Goal: Task Accomplishment & Management: Complete application form

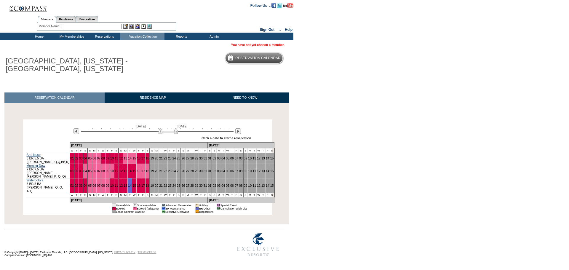
drag, startPoint x: 139, startPoint y: 132, endPoint x: 173, endPoint y: 134, distance: 34.1
click at [173, 134] on img at bounding box center [167, 131] width 19 height 6
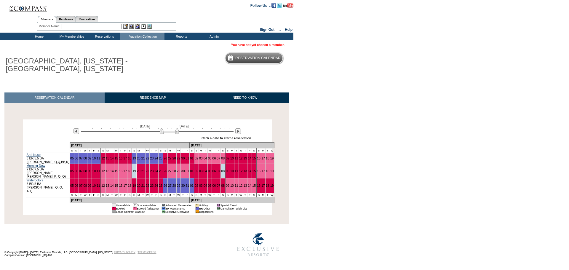
click at [80, 28] on input "text" at bounding box center [92, 27] width 60 height 6
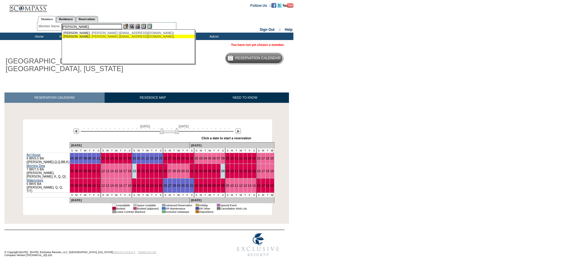
click at [92, 36] on div "Sharpe , Marna (marnasharpe@gmail.com)" at bounding box center [128, 37] width 130 height 4
type input "Sharpe, Marna (marnasharpe@gmail.com)"
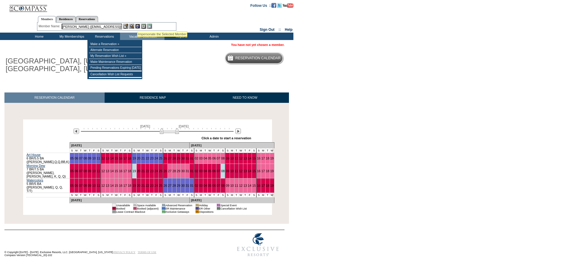
click at [137, 24] on img at bounding box center [137, 26] width 5 height 5
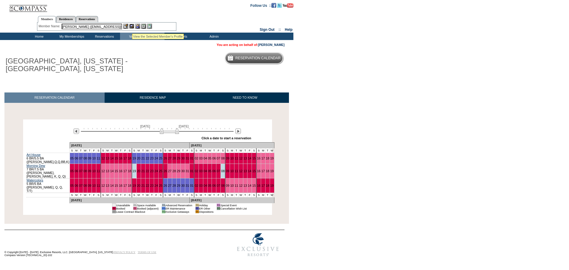
click at [132, 26] on img at bounding box center [131, 26] width 5 height 5
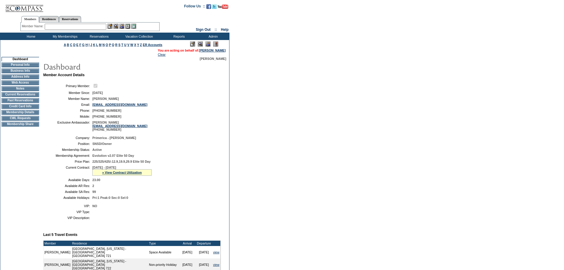
click at [31, 121] on td "CWL Requests" at bounding box center [20, 118] width 38 height 5
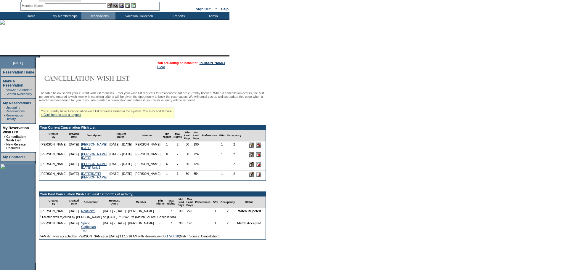
scroll to position [21, 0]
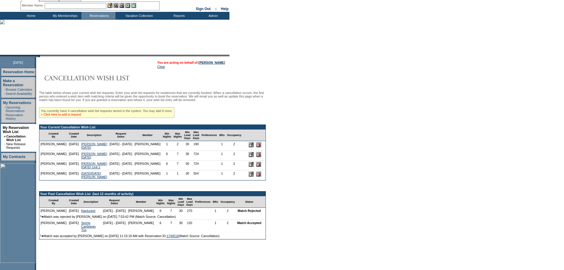
click at [81, 116] on link "» Click here to add a request" at bounding box center [61, 115] width 40 height 4
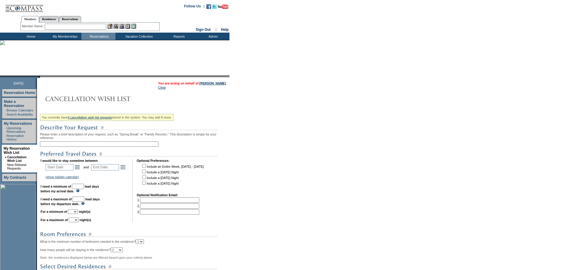
click at [88, 147] on input "text" at bounding box center [99, 143] width 118 height 5
type input "Nantucket 2026"
click at [81, 170] on link "Open the calendar popup." at bounding box center [77, 167] width 7 height 7
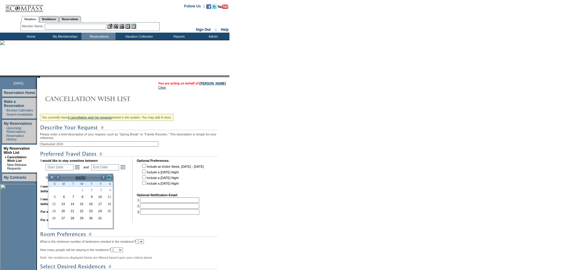
click at [109, 177] on link ">>" at bounding box center [109, 177] width 6 height 6
click at [58, 177] on link "<" at bounding box center [58, 177] width 6 height 6
click at [108, 188] on link "6" at bounding box center [108, 190] width 9 height 7
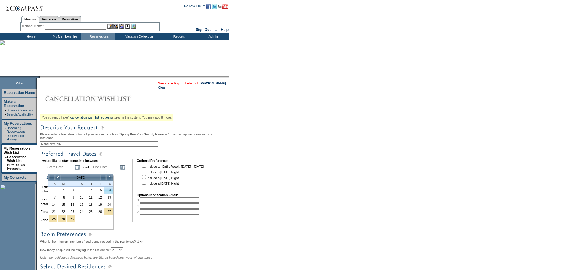
type input "[DATE]"
type input "249"
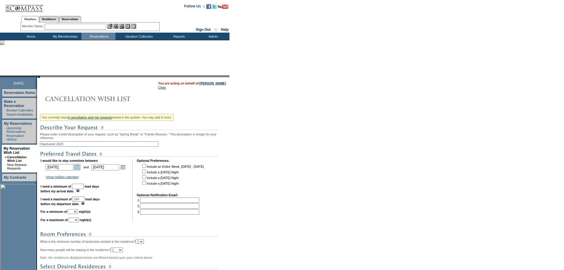
click at [81, 169] on link "Open the calendar popup." at bounding box center [77, 167] width 7 height 7
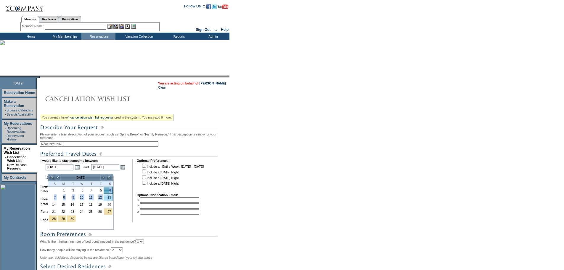
drag, startPoint x: 110, startPoint y: 194, endPoint x: 110, endPoint y: 198, distance: 4.7
click at [110, 198] on tbody "1 2 3 4 5 6 7 8 9 10 11 12 13 14 15 16 17 18 19 20 21 22 23 24 25 26 27 28 29 30" at bounding box center [80, 208] width 65 height 42
click at [110, 198] on link "13" at bounding box center [108, 197] width 9 height 7
type input "[DATE]"
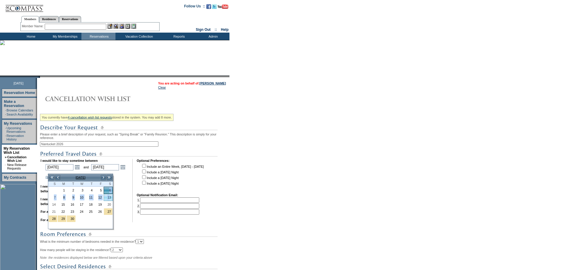
type input "[DATE]"
type input "256"
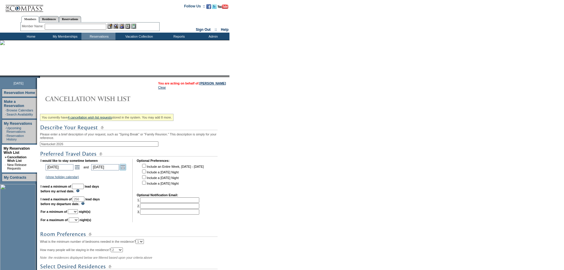
click at [123, 170] on link "Open the calendar popup." at bounding box center [123, 167] width 7 height 7
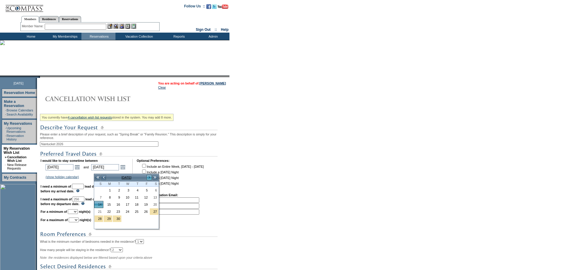
click at [150, 176] on link ">" at bounding box center [149, 177] width 6 height 6
click at [99, 197] on link "6" at bounding box center [98, 197] width 9 height 7
type input "[DATE]"
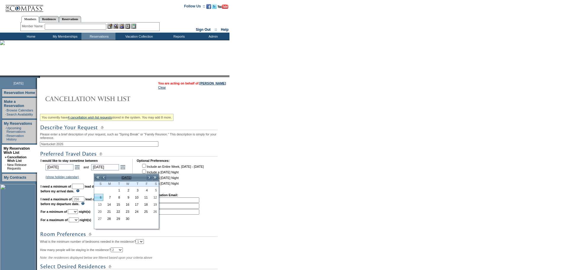
type input "[DATE]"
type input "340"
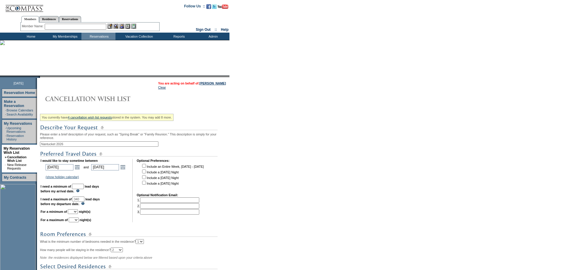
click at [85, 194] on td "I would like to stay sometime between [DATE] [DATE] Open the calendar popup. <<…" at bounding box center [85, 190] width 88 height 63
click at [84, 189] on input "text" at bounding box center [78, 186] width 12 height 5
type input "30"
click at [78, 214] on select "1 2 3 4 5 6 7 8 9 10 11 12 13 14" at bounding box center [73, 211] width 10 height 5
select select "5"
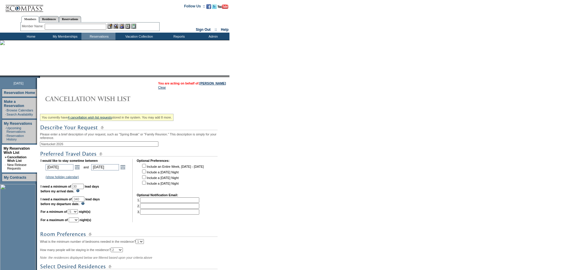
click at [75, 214] on select "1 2 3 4 5 6 7 8 9 10 11 12 13 14" at bounding box center [73, 211] width 10 height 5
click at [79, 222] on select "1 2 3 4 5 6 7 8 9 10 11 12 13 14" at bounding box center [74, 219] width 10 height 5
select select "7"
click at [76, 222] on select "1 2 3 4 5 6 7 8 9 10 11 12 13 14" at bounding box center [74, 219] width 10 height 5
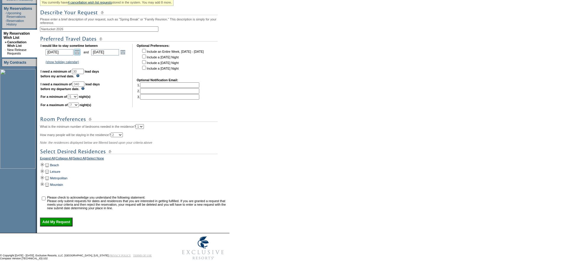
scroll to position [116, 0]
click at [44, 167] on td at bounding box center [42, 164] width 5 height 7
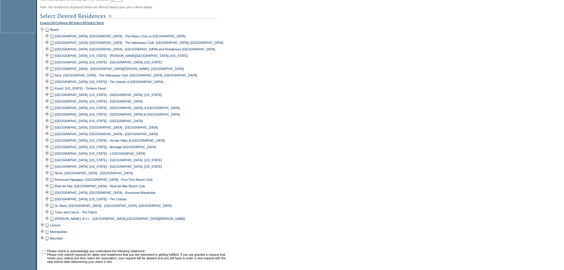
scroll to position [250, 0]
click at [54, 163] on td at bounding box center [51, 159] width 5 height 7
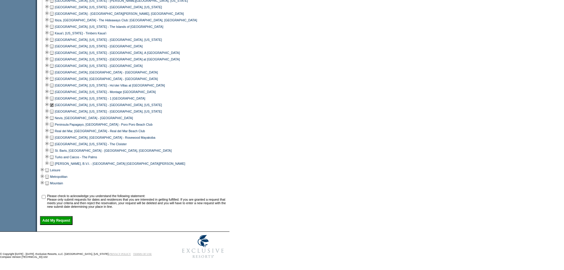
click at [46, 195] on input "checkbox" at bounding box center [44, 197] width 4 height 4
checkbox input "true"
click at [70, 222] on input "Add My Request" at bounding box center [56, 220] width 33 height 9
